Goal: Register for event/course

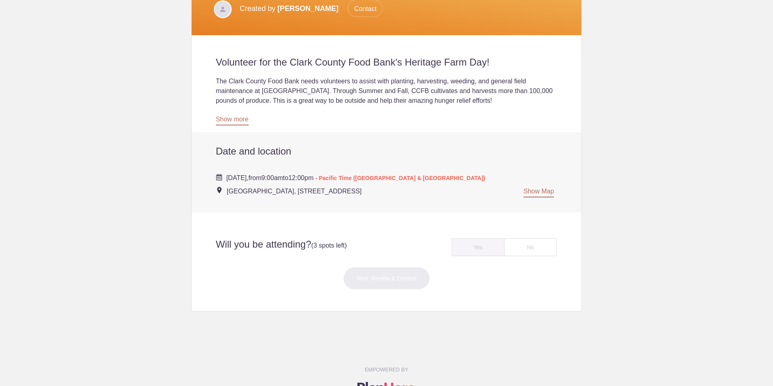
scroll to position [202, 0]
click at [472, 240] on div "Yes" at bounding box center [477, 246] width 53 height 18
radio input "true"
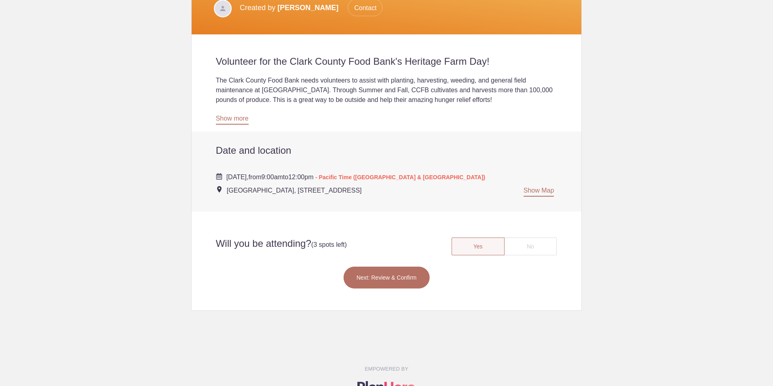
click at [471, 247] on div "Yes" at bounding box center [477, 246] width 53 height 18
click at [411, 279] on button "Next: Review & Confirm" at bounding box center [386, 277] width 87 height 23
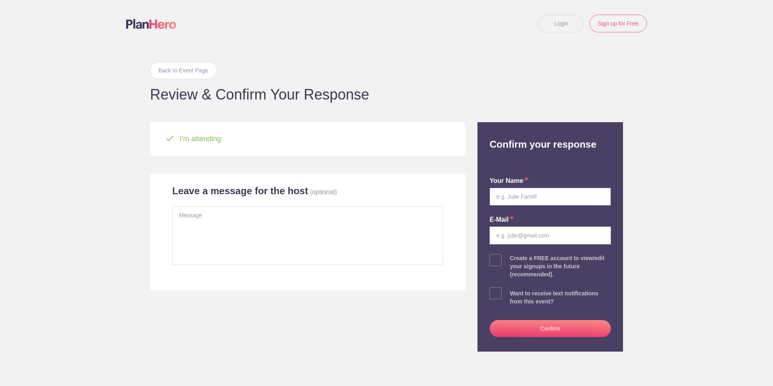
drag, startPoint x: 558, startPoint y: 193, endPoint x: 567, endPoint y: 194, distance: 9.8
click at [558, 193] on input "text" at bounding box center [549, 197] width 121 height 18
type input "[PERSON_NAME]"
type input "[PERSON_NAME][EMAIL_ADDRESS][PERSON_NAME][DOMAIN_NAME]"
click at [549, 326] on button "Confirm" at bounding box center [549, 328] width 121 height 17
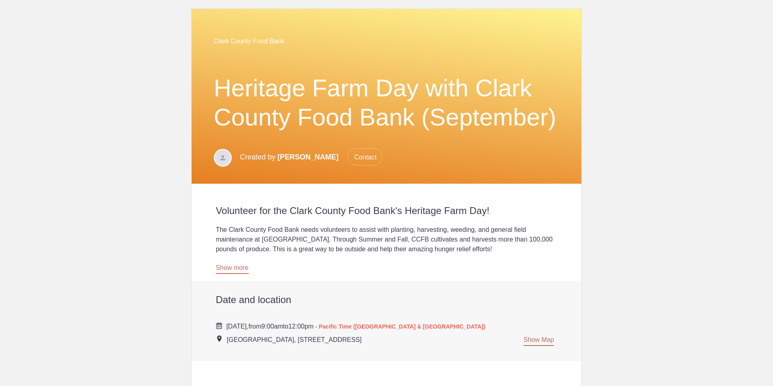
scroll to position [162, 0]
